Goal: Information Seeking & Learning: Learn about a topic

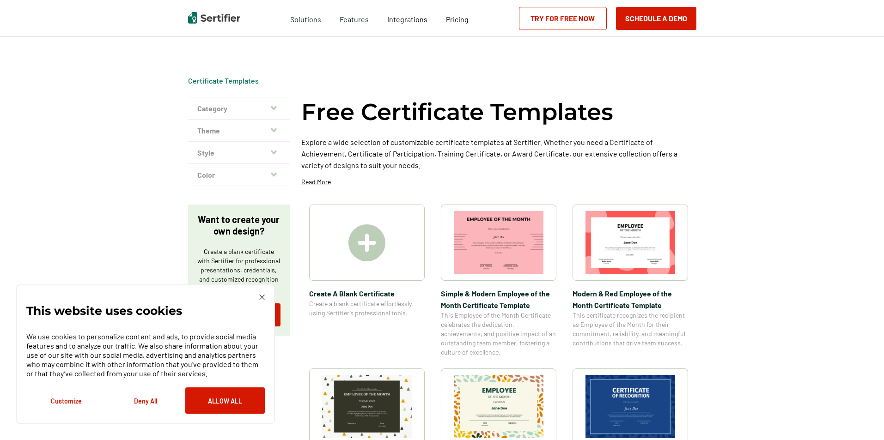
scroll to position [46, 0]
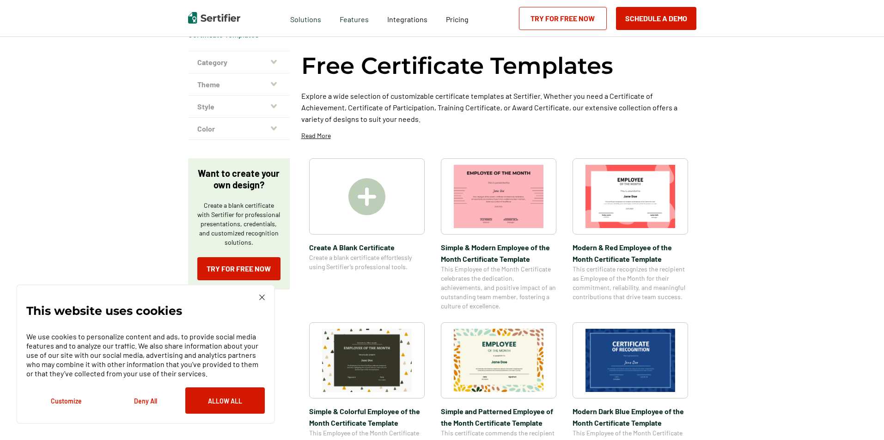
click at [639, 357] on img at bounding box center [630, 360] width 90 height 63
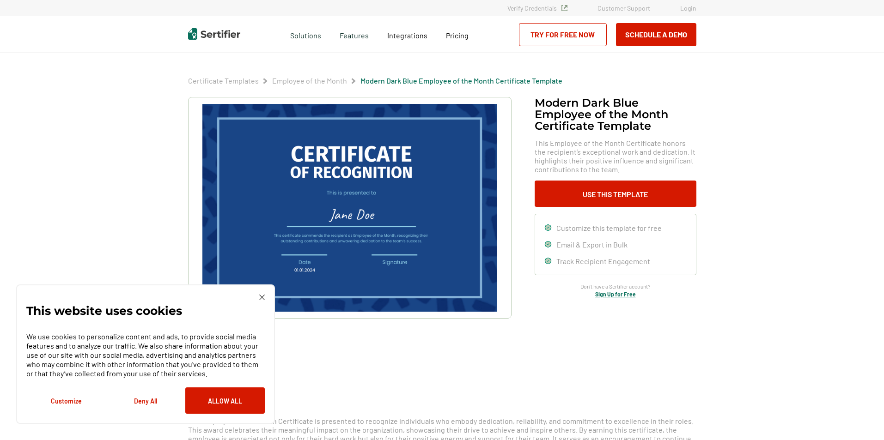
click at [379, 213] on img at bounding box center [349, 208] width 294 height 208
click at [378, 216] on img at bounding box center [349, 208] width 294 height 208
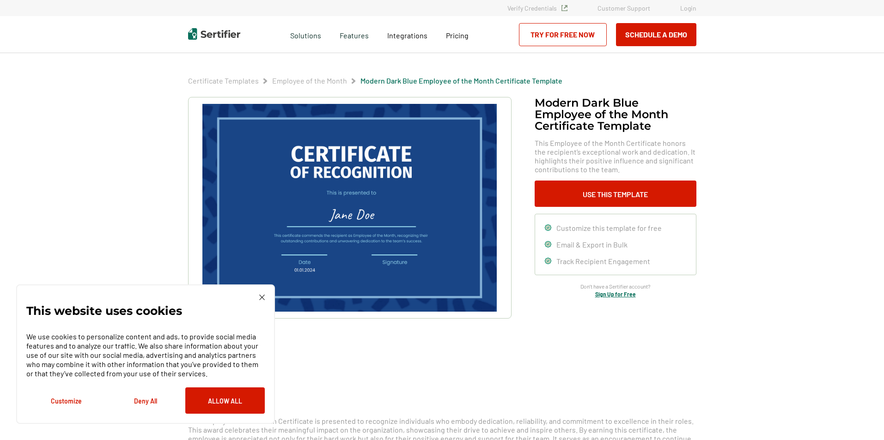
click at [381, 214] on img at bounding box center [349, 208] width 294 height 208
click at [380, 214] on img at bounding box center [349, 208] width 294 height 208
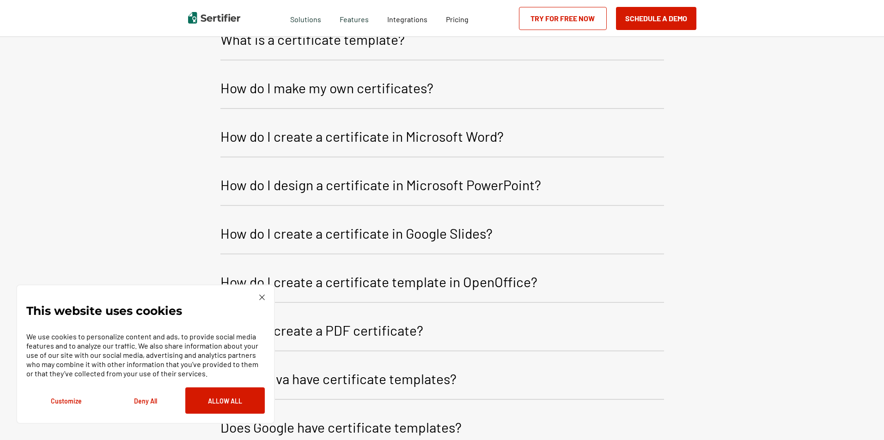
scroll to position [601, 0]
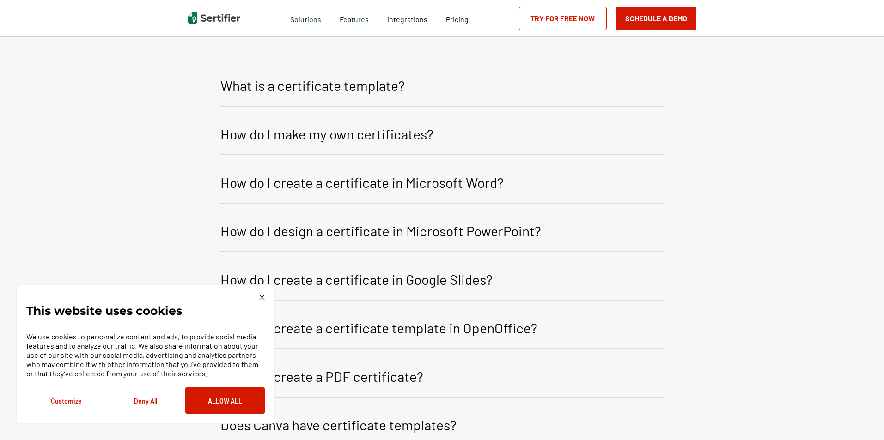
click at [339, 86] on p "What is a certificate template?" at bounding box center [312, 85] width 184 height 22
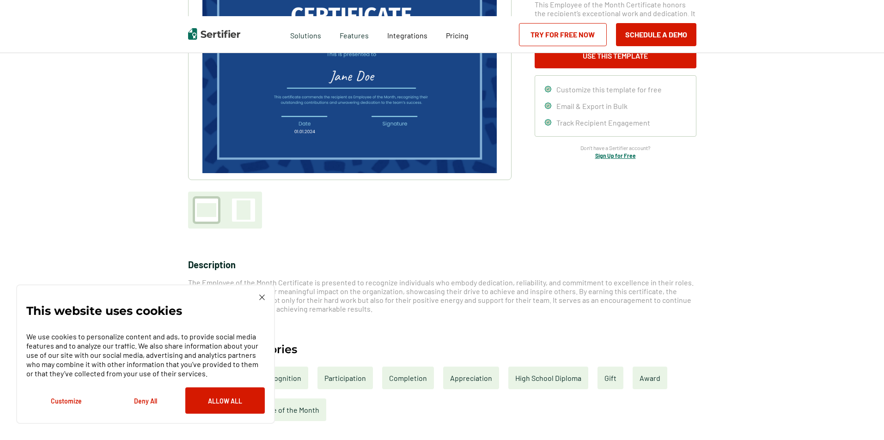
scroll to position [0, 0]
